Goal: Transaction & Acquisition: Book appointment/travel/reservation

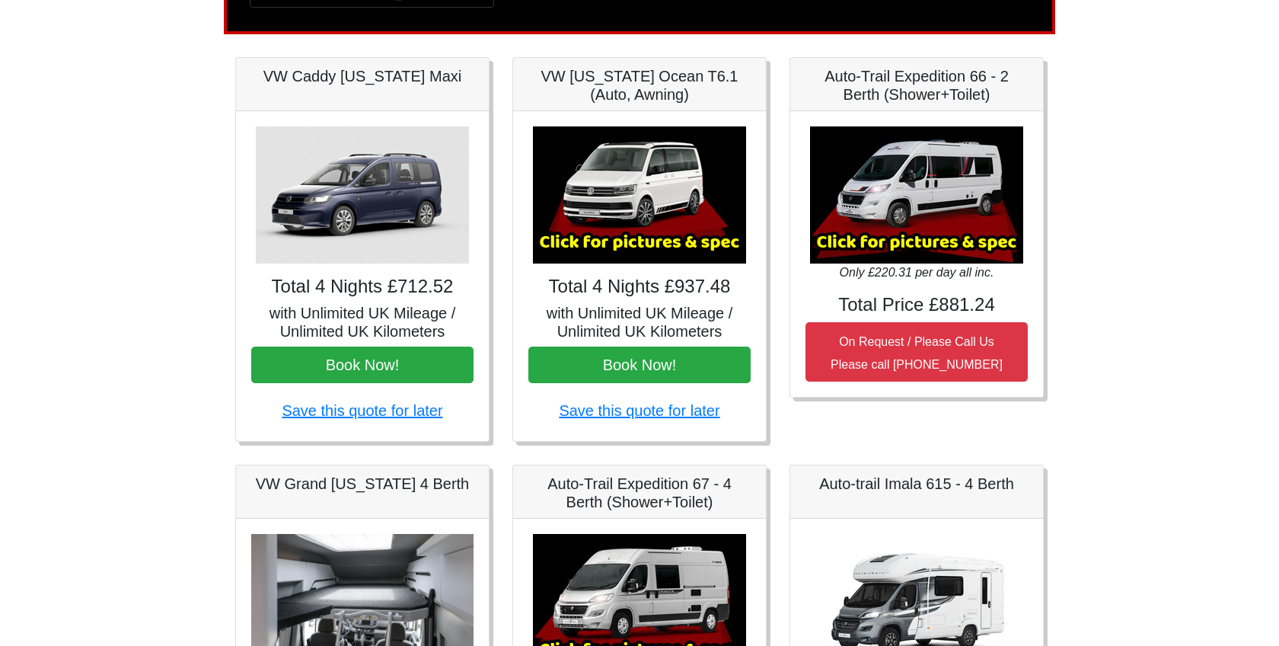
scroll to position [147, 0]
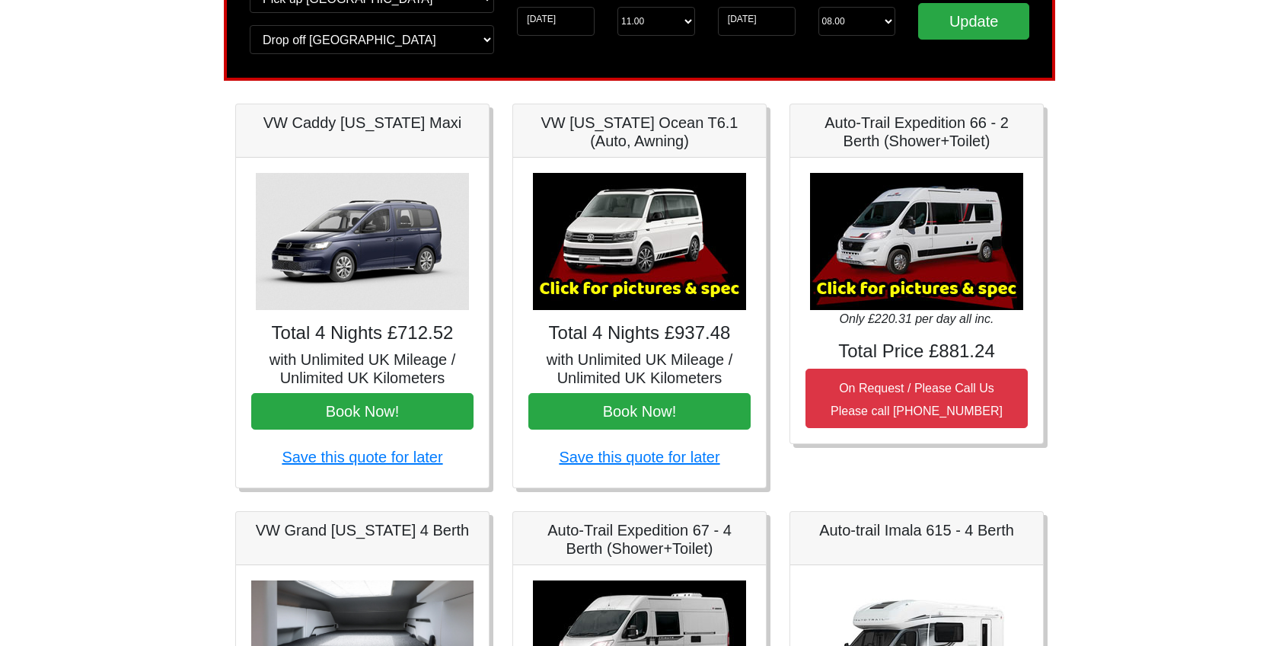
click at [902, 235] on img at bounding box center [916, 241] width 213 height 137
click at [872, 255] on img at bounding box center [916, 241] width 213 height 137
click at [885, 299] on img at bounding box center [916, 241] width 213 height 137
click at [894, 286] on img at bounding box center [916, 241] width 213 height 137
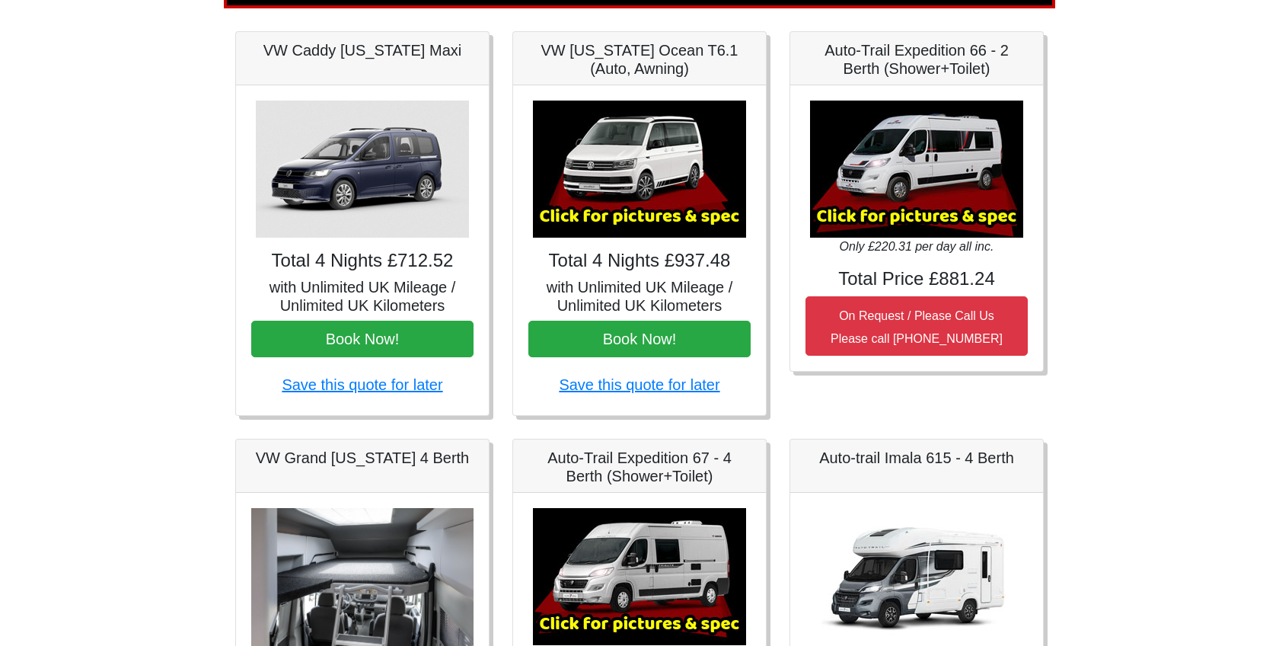
scroll to position [225, 0]
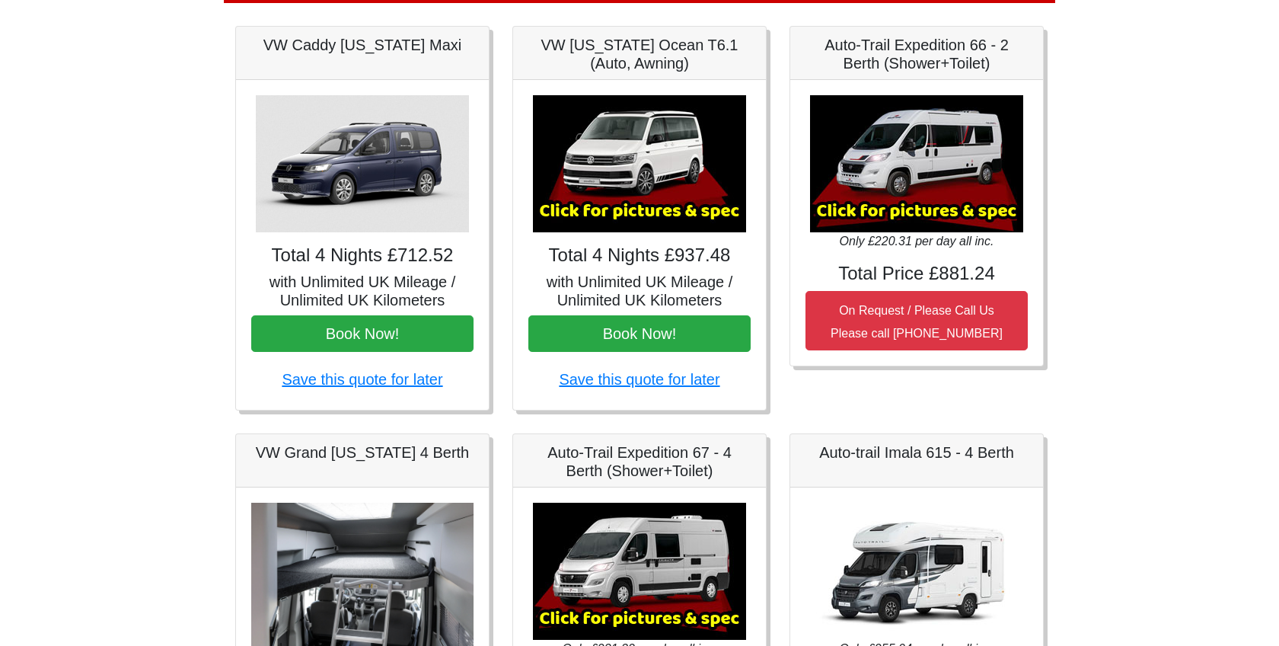
click at [870, 50] on h5 "Auto-Trail Expedition 66 - 2 Berth (Shower+Toilet)" at bounding box center [917, 54] width 222 height 37
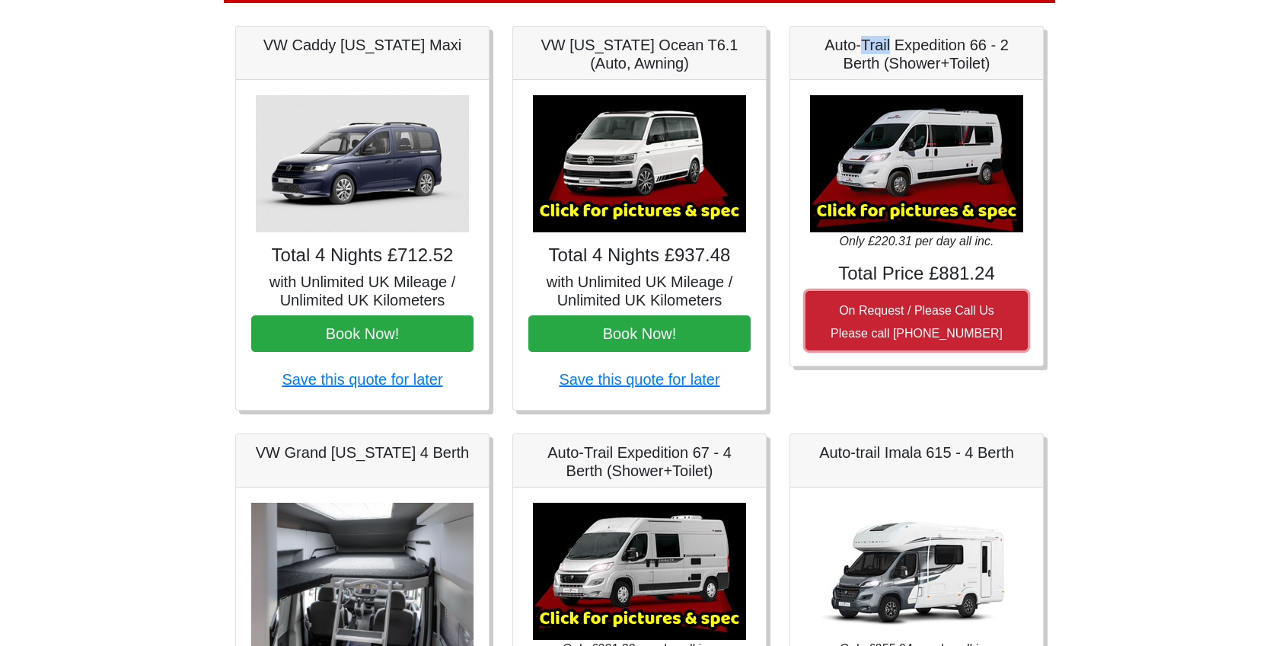
click at [899, 312] on small "On Request / Please Call Us Please call 0044 (0)131 322 6597" at bounding box center [917, 322] width 172 height 36
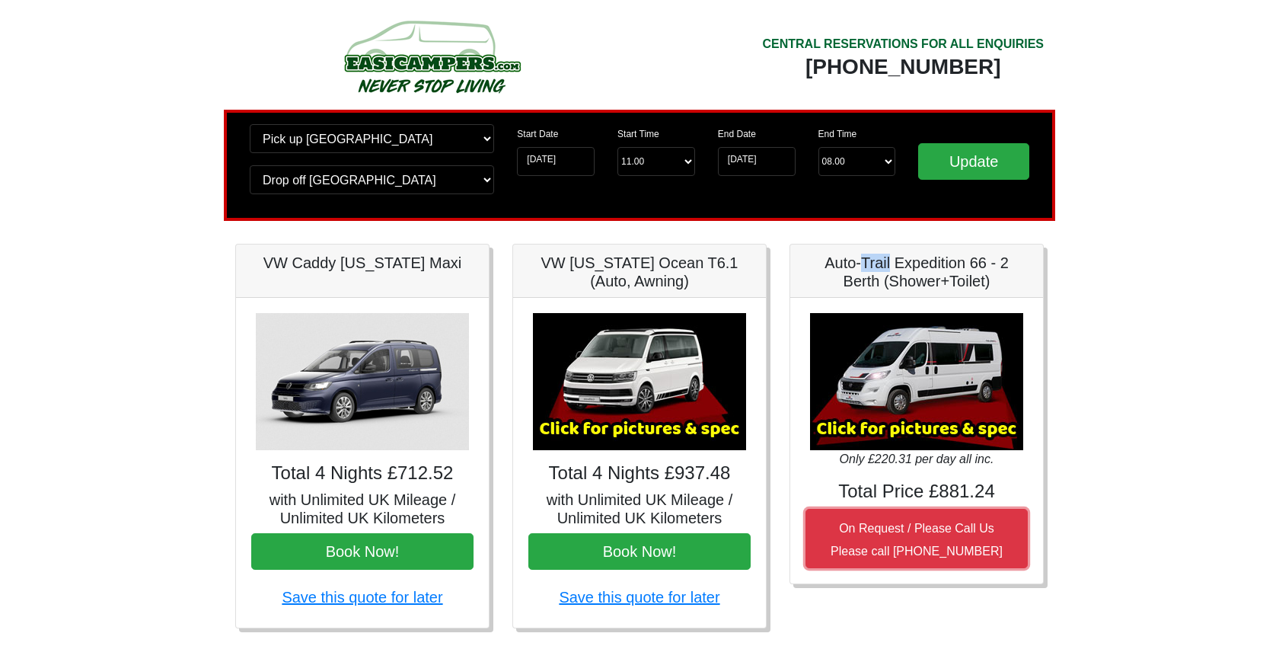
scroll to position [0, 0]
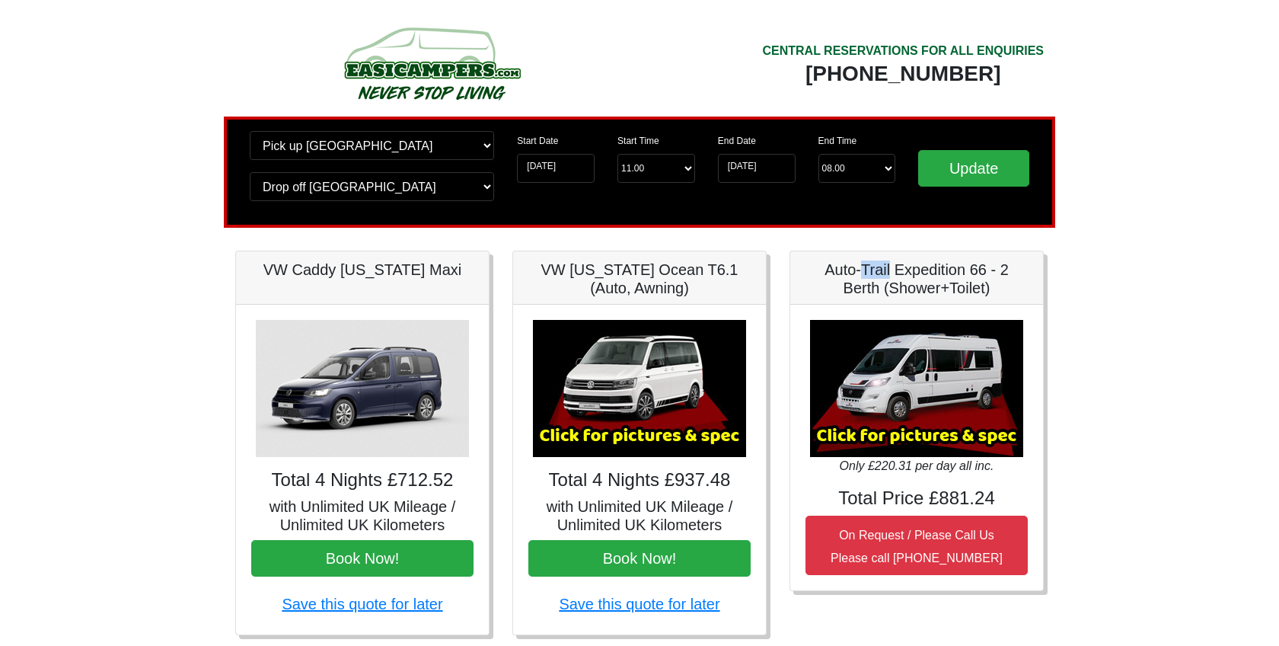
click at [863, 330] on img at bounding box center [916, 388] width 213 height 137
click at [867, 389] on img at bounding box center [916, 388] width 213 height 137
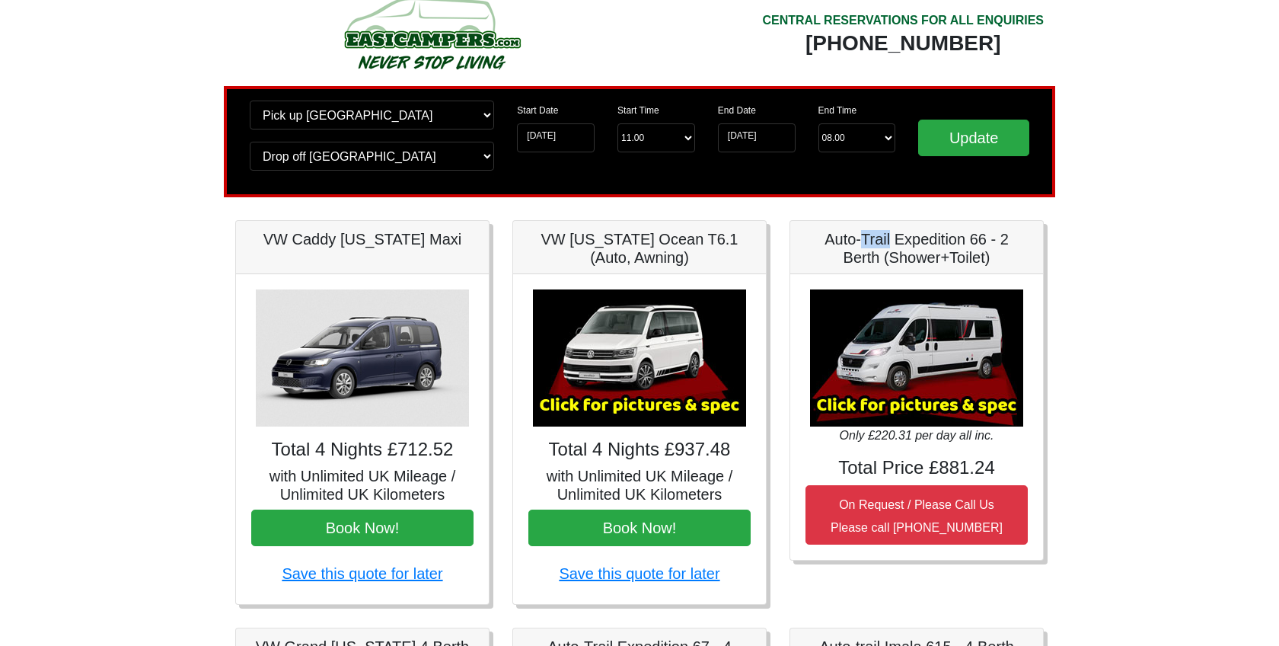
scroll to position [34, 0]
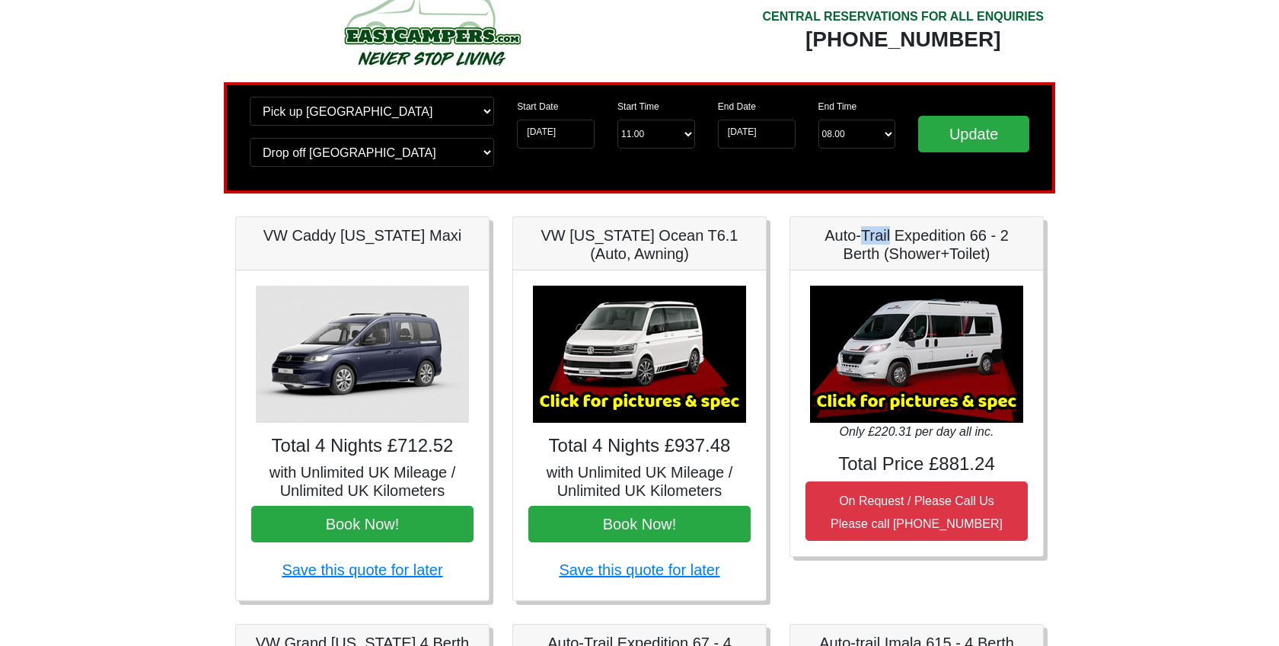
click at [908, 388] on img at bounding box center [916, 354] width 213 height 137
click at [614, 404] on img at bounding box center [639, 354] width 213 height 137
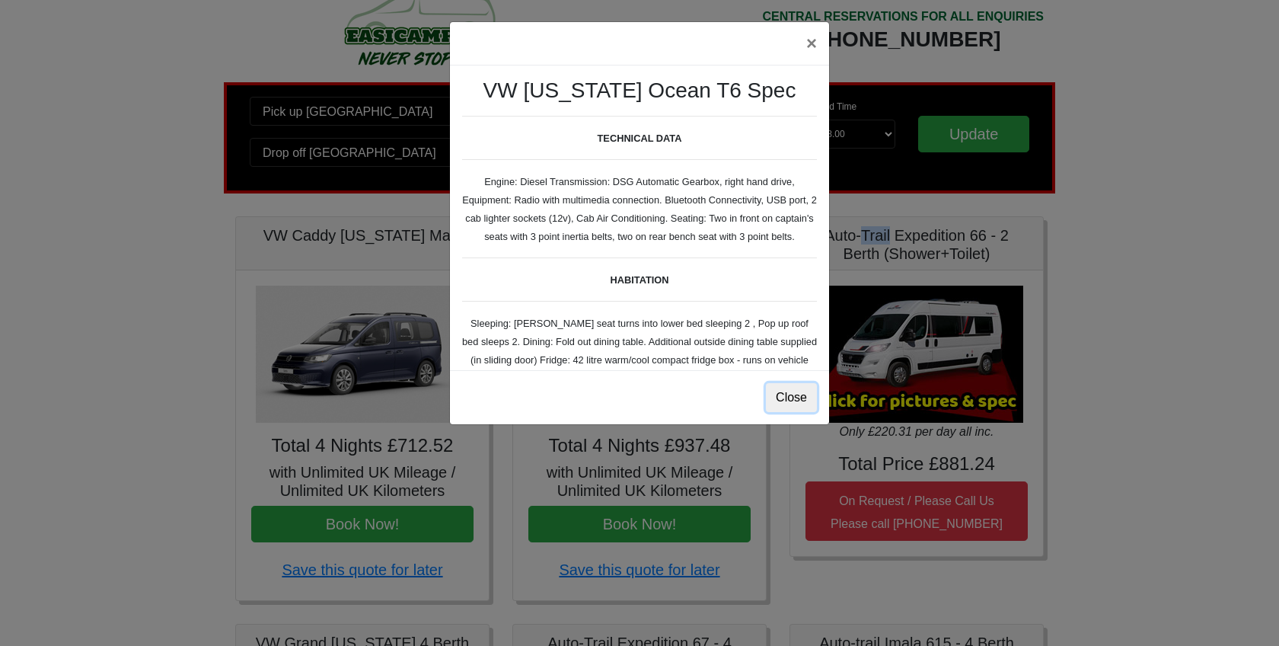
click at [792, 388] on button "Close" at bounding box center [791, 397] width 51 height 29
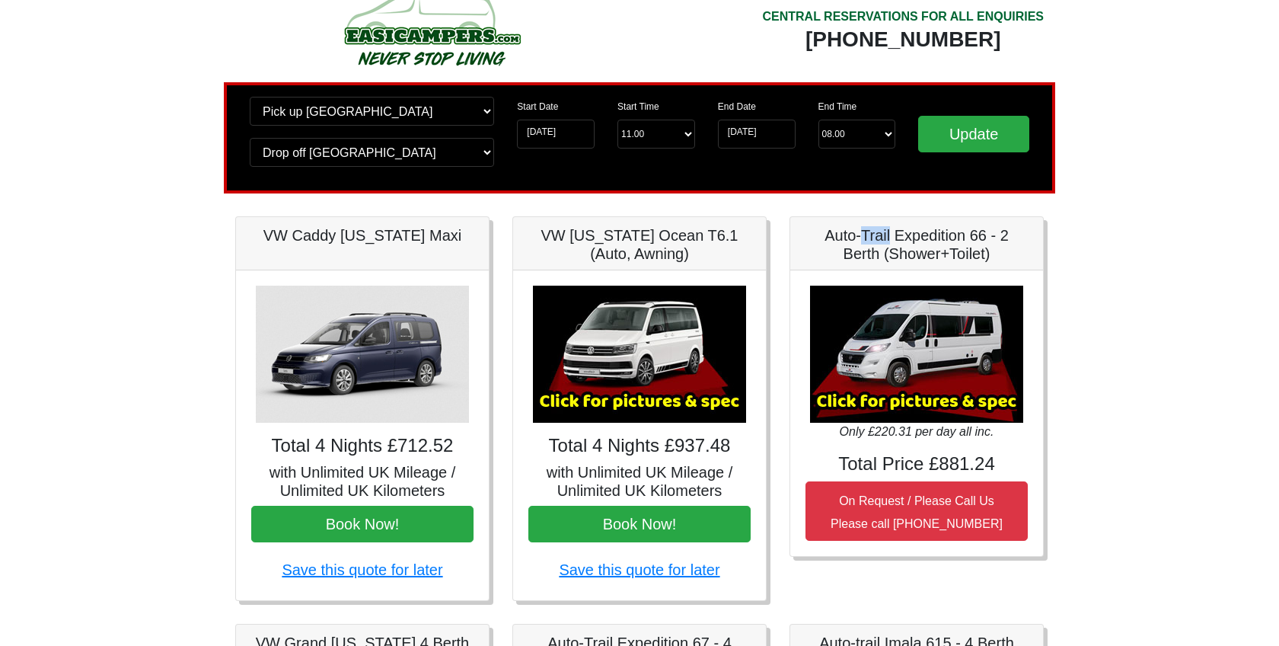
click at [928, 383] on img at bounding box center [916, 354] width 213 height 137
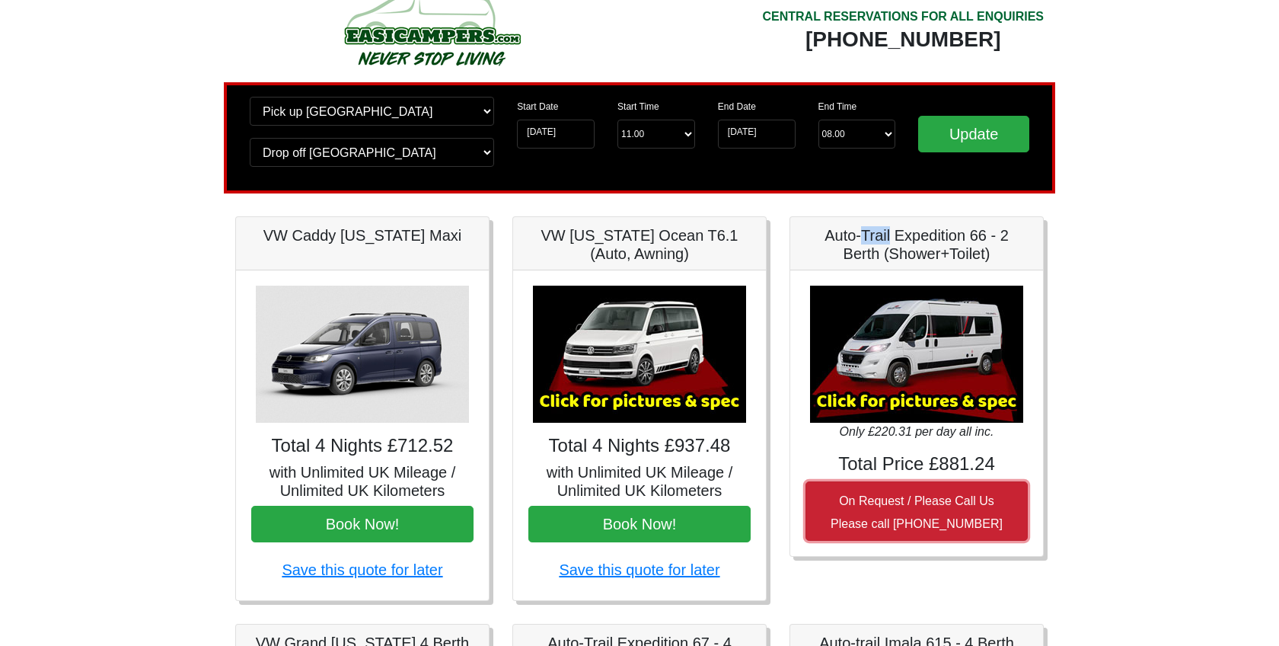
click at [898, 502] on small "On Request / Please Call Us Please call 0044 (0)131 322 6597" at bounding box center [917, 512] width 172 height 36
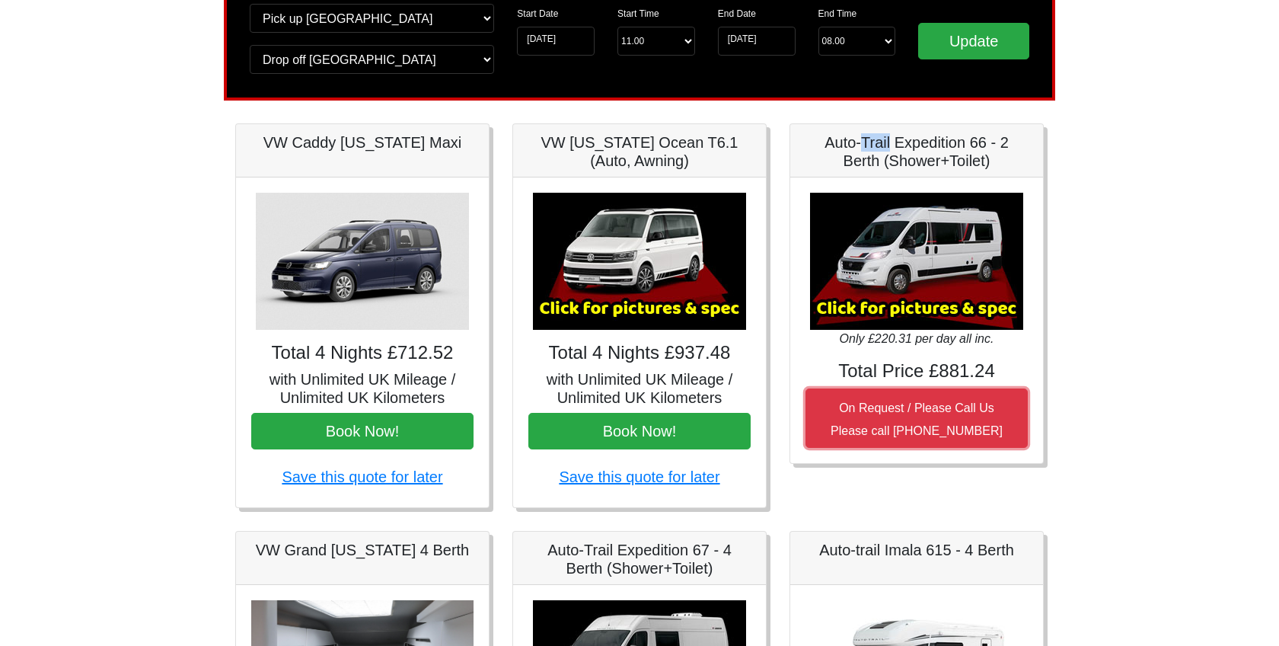
scroll to position [180, 0]
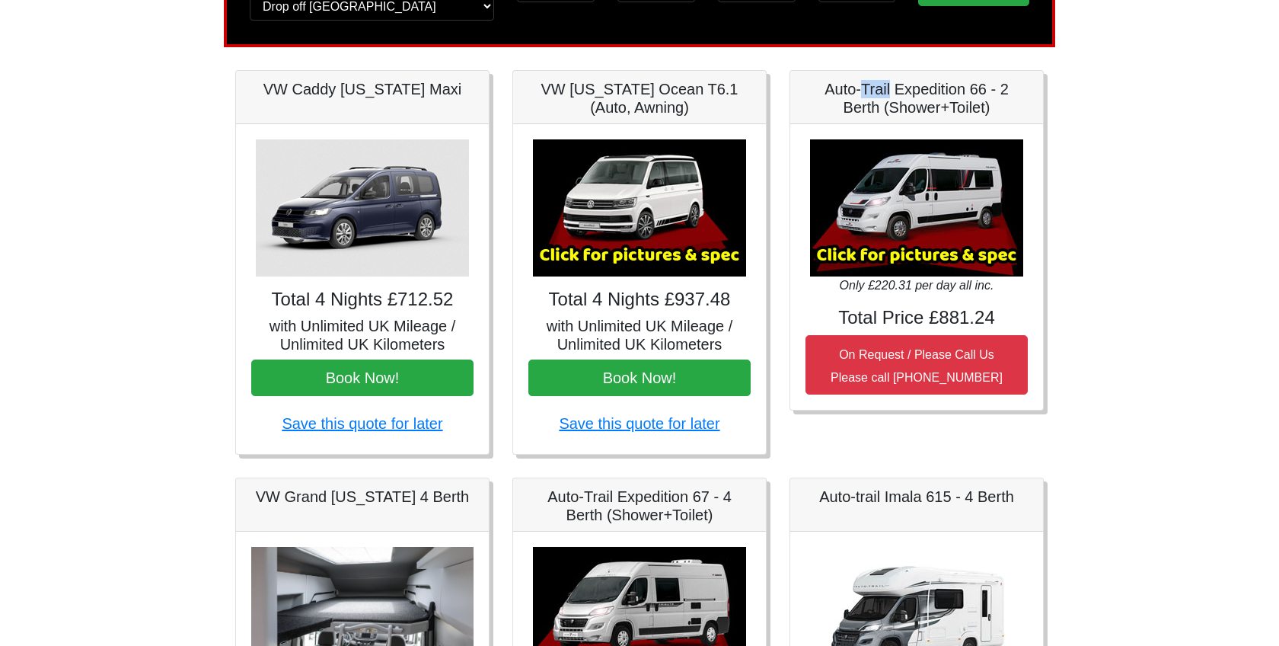
click at [324, 264] on img at bounding box center [362, 207] width 213 height 137
click at [343, 219] on img at bounding box center [362, 207] width 213 height 137
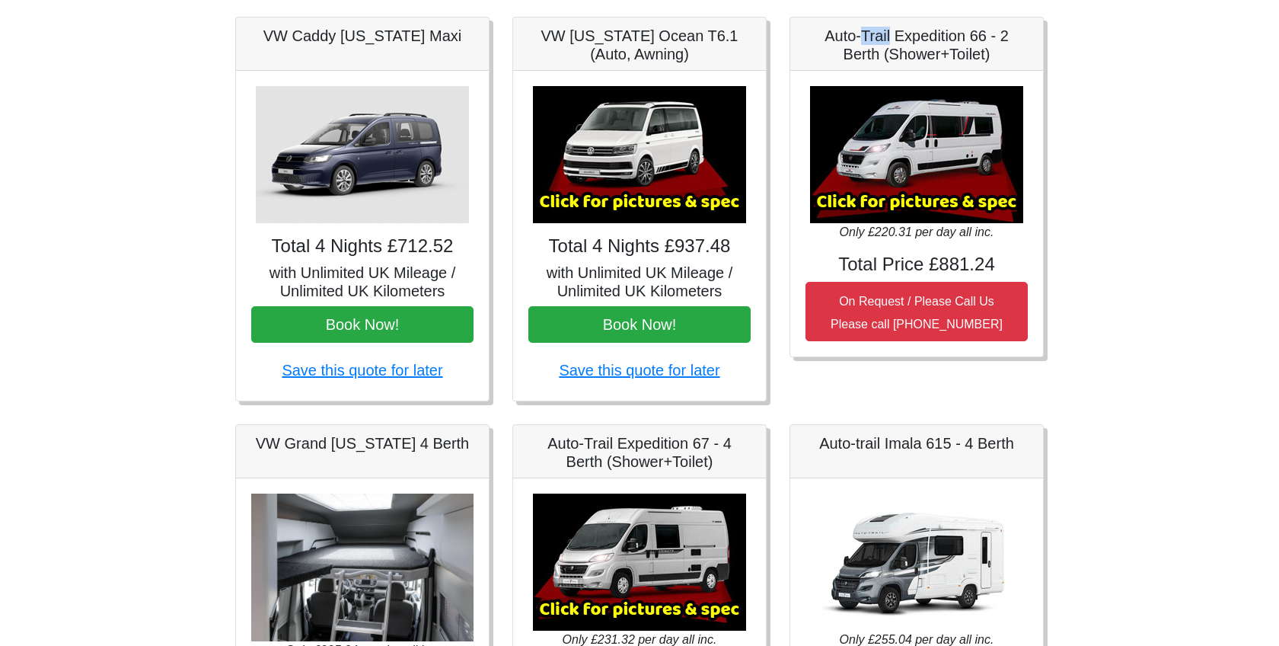
scroll to position [411, 0]
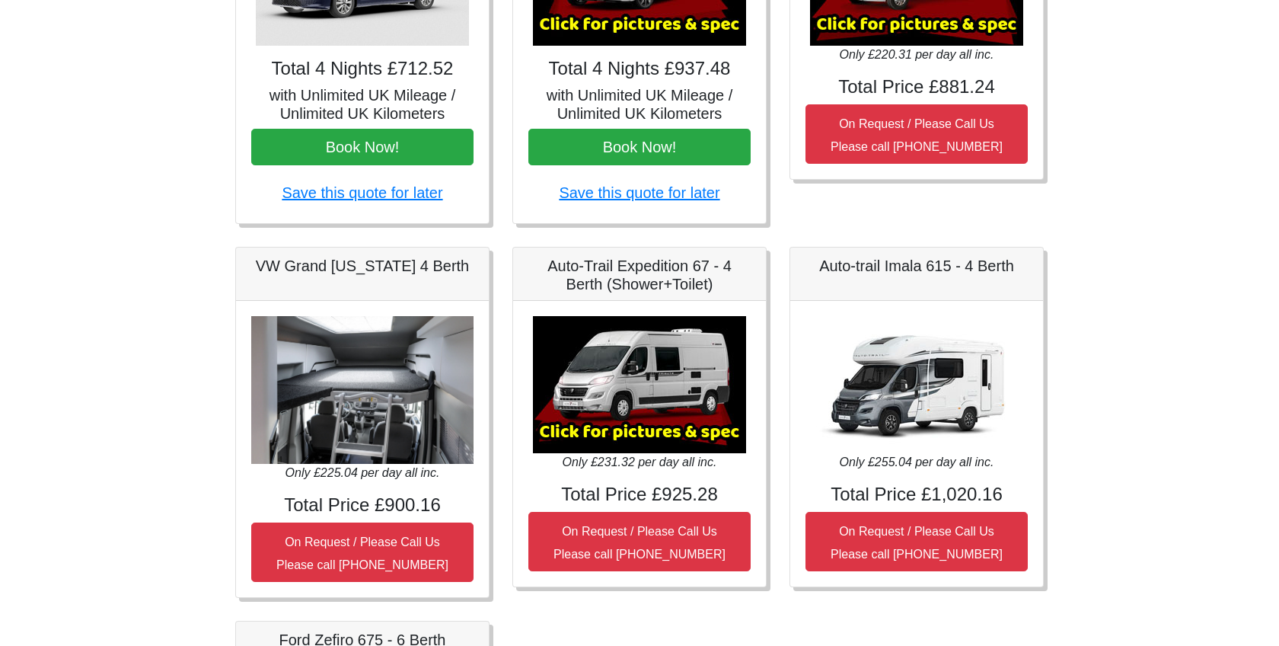
click at [364, 394] on img at bounding box center [362, 390] width 222 height 149
click at [632, 412] on img at bounding box center [639, 384] width 213 height 137
click at [632, 437] on img at bounding box center [639, 384] width 213 height 137
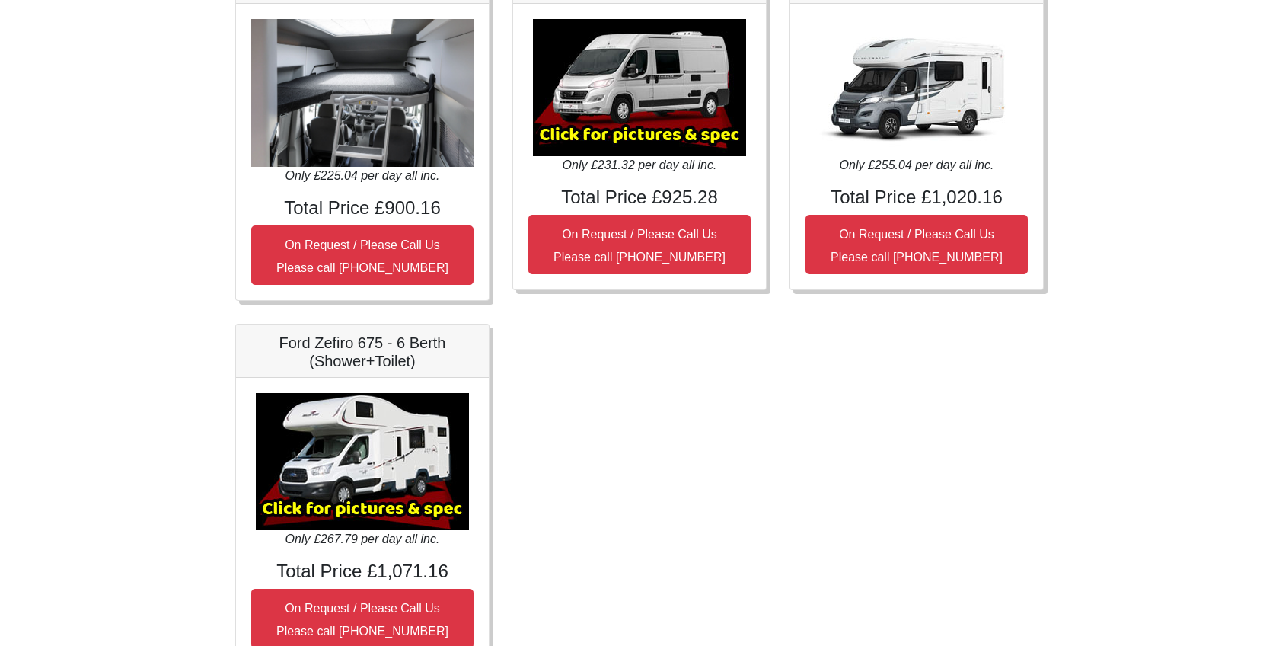
scroll to position [716, 0]
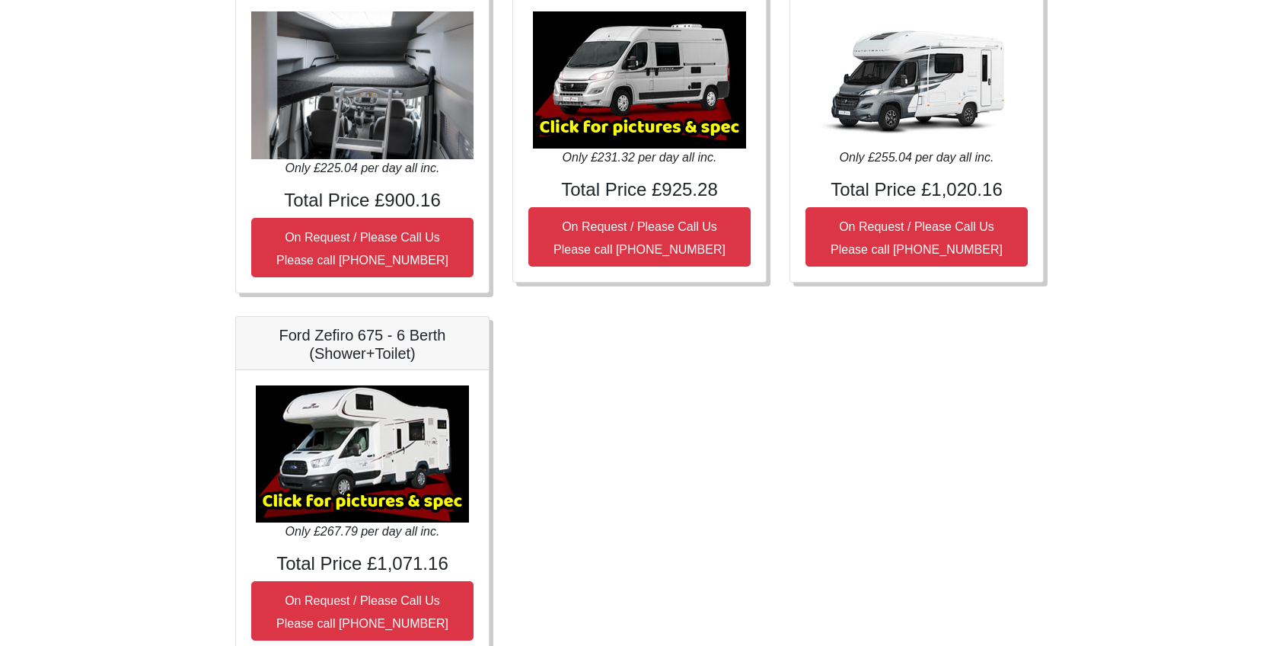
click at [355, 485] on img at bounding box center [362, 453] width 213 height 137
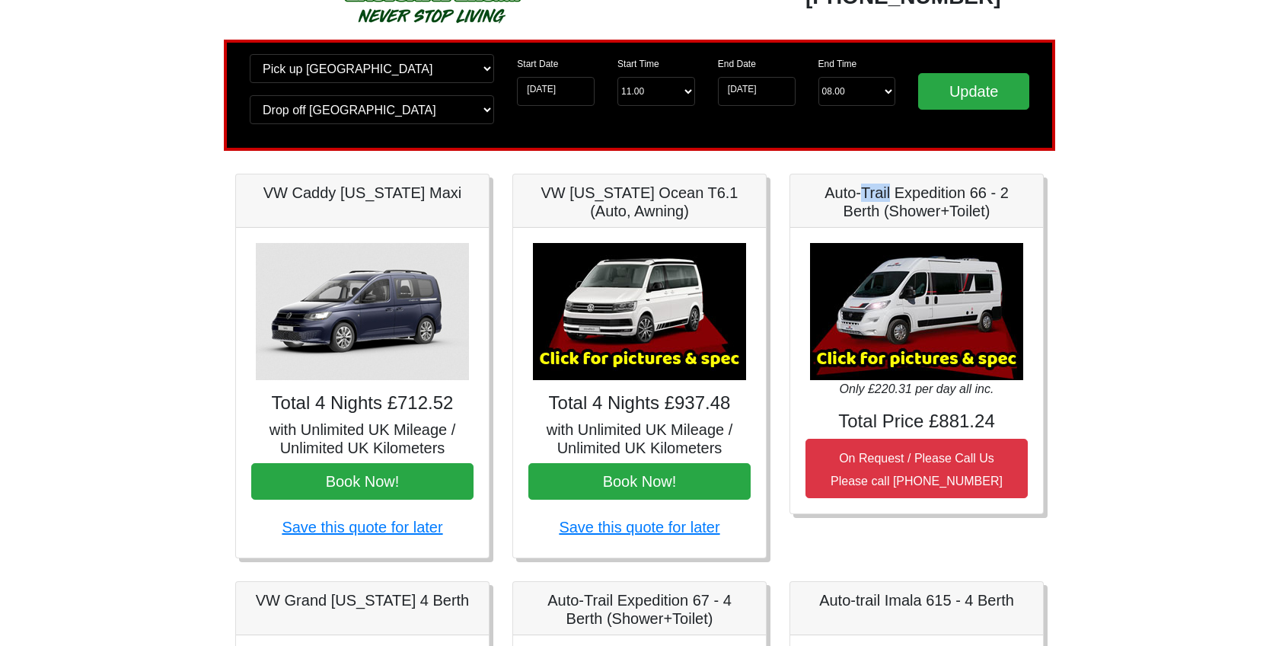
scroll to position [0, 0]
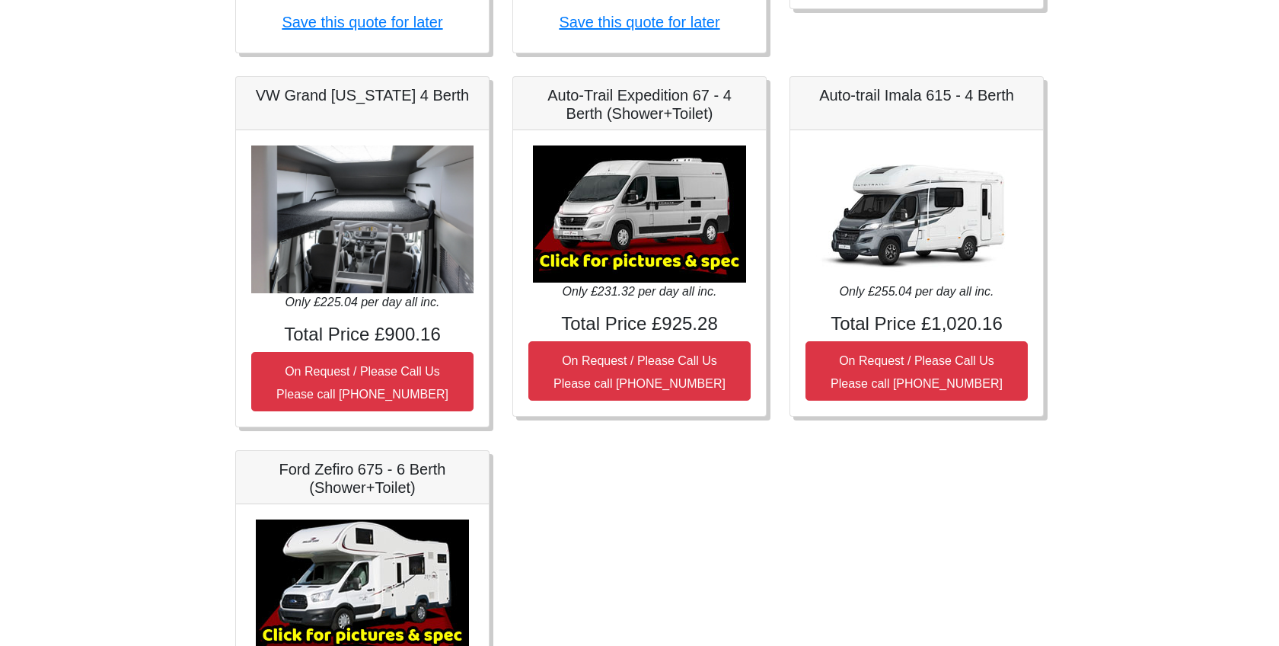
scroll to position [584, 0]
